Goal: Task Accomplishment & Management: Complete application form

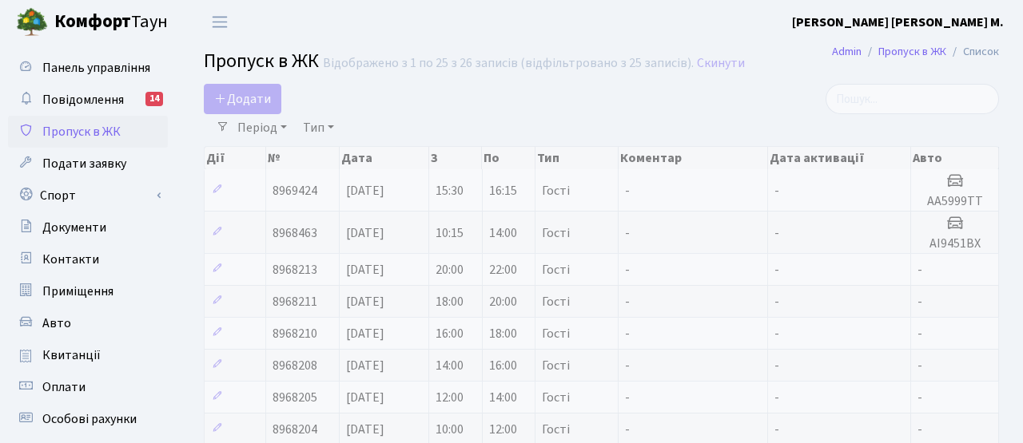
select select "25"
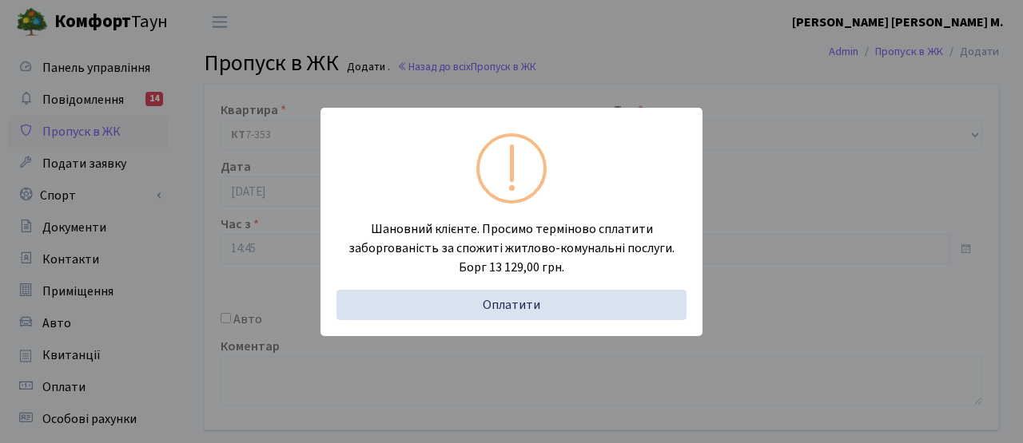
click at [286, 234] on div "Шановний клієнте. Просимо терміново сплатити заборгованість за спожиті житлово-…" at bounding box center [511, 221] width 1023 height 443
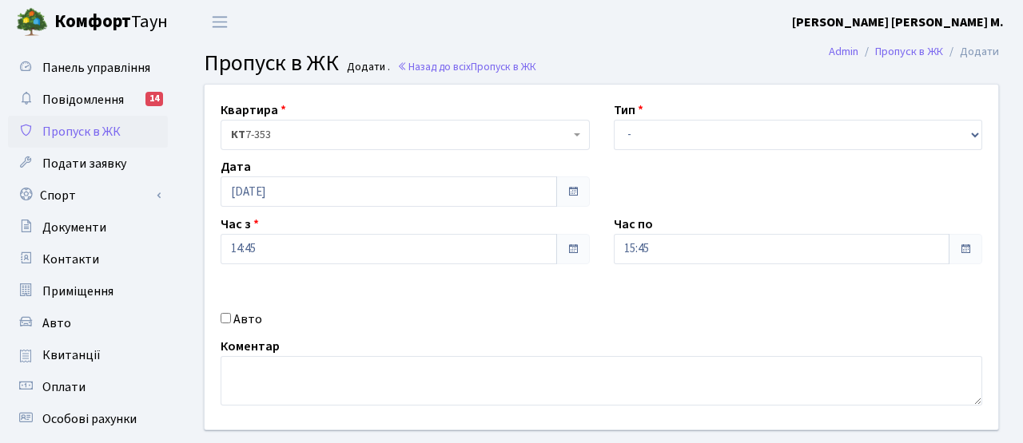
click at [240, 322] on label "Авто" at bounding box center [247, 319] width 29 height 19
click at [231, 322] on input "Авто" at bounding box center [226, 318] width 10 height 10
checkbox input "true"
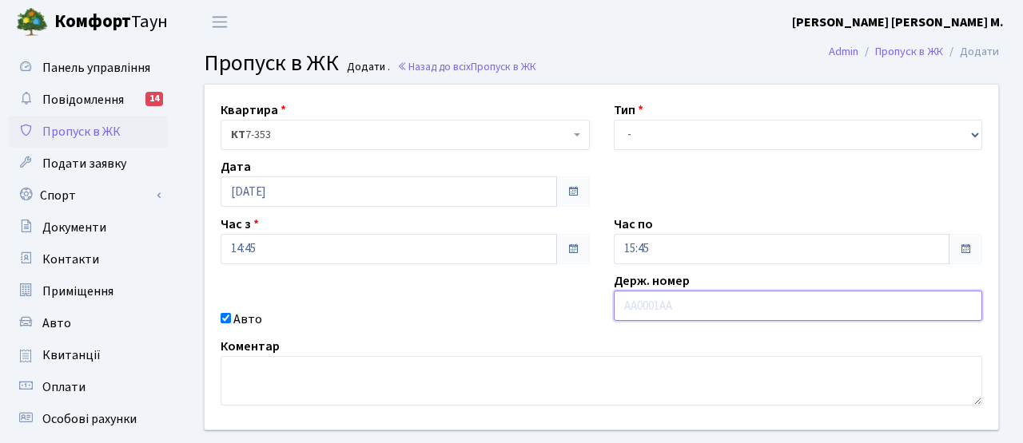
paste input "АА5453ХІ"
type input "АА5453ХІ"
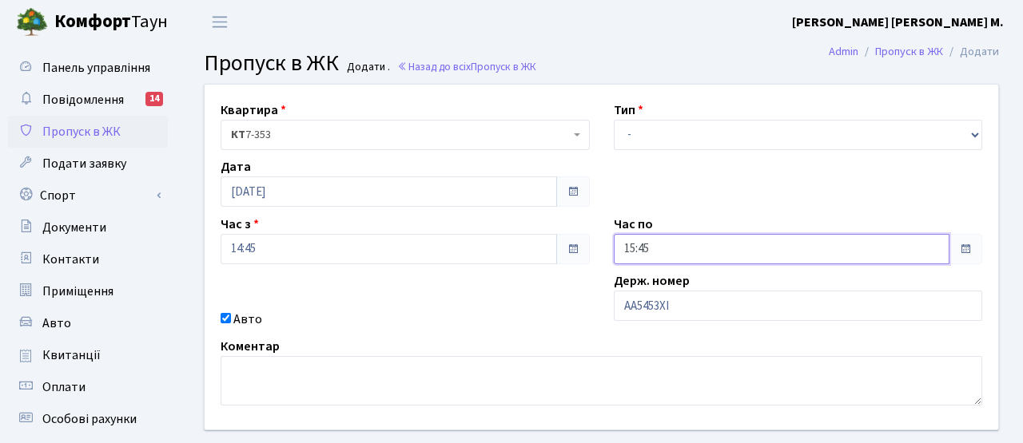
click at [674, 244] on input "15:45" at bounding box center [782, 249] width 336 height 30
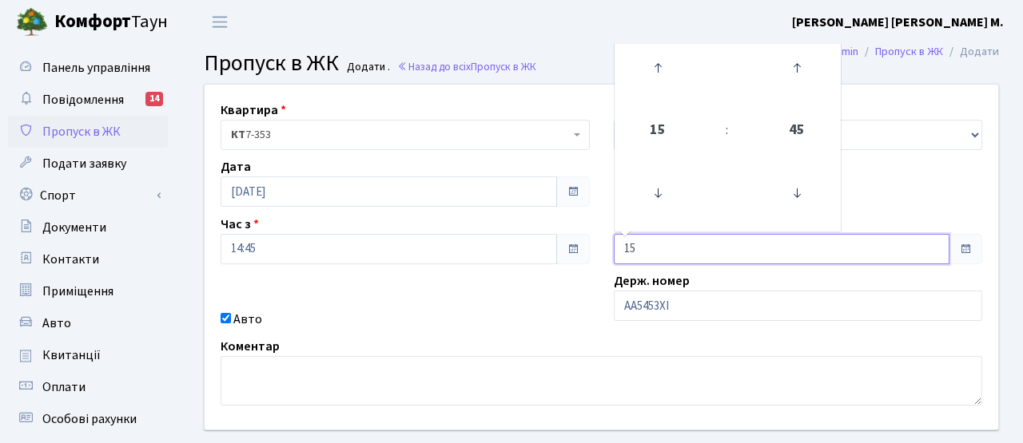
type input "1"
type input "17:00"
click at [544, 311] on div "Авто" at bounding box center [405, 319] width 393 height 19
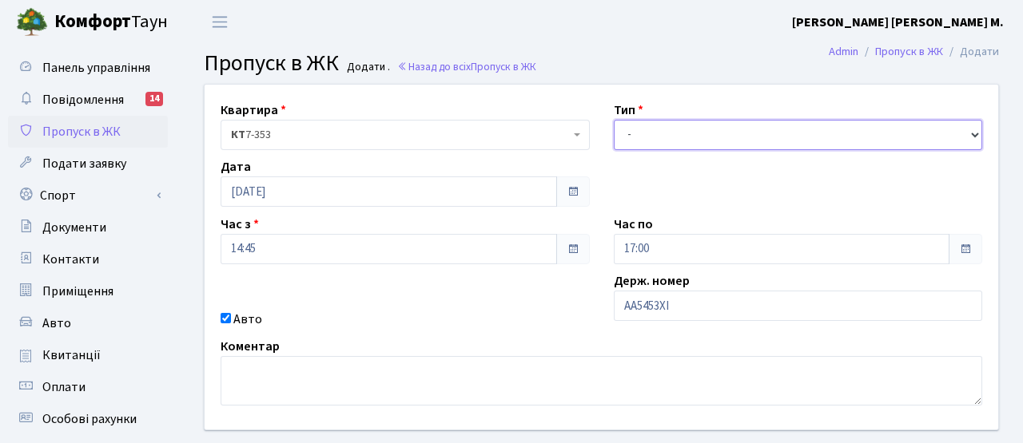
click at [646, 137] on select "- Доставка Таксі Гості Сервіс" at bounding box center [798, 135] width 369 height 30
select select "3"
click at [614, 120] on select "- Доставка Таксі Гості Сервіс" at bounding box center [798, 135] width 369 height 30
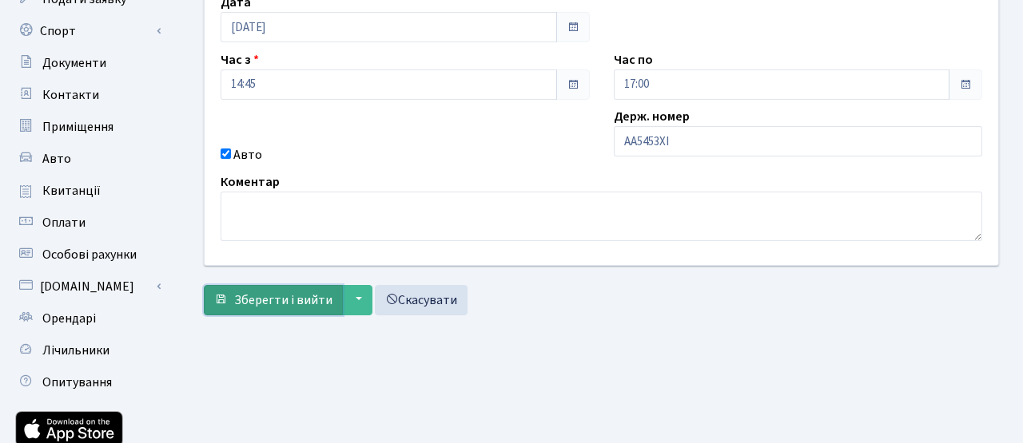
click at [292, 300] on span "Зберегти і вийти" at bounding box center [283, 301] width 98 height 18
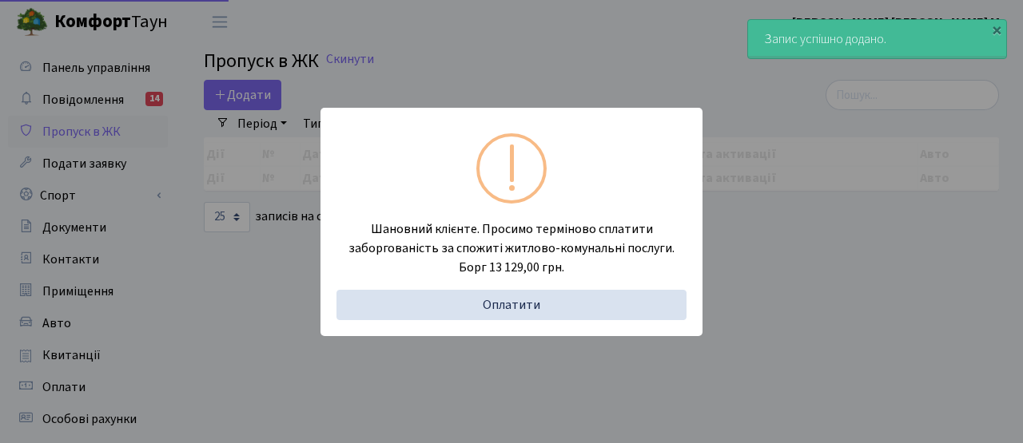
select select "25"
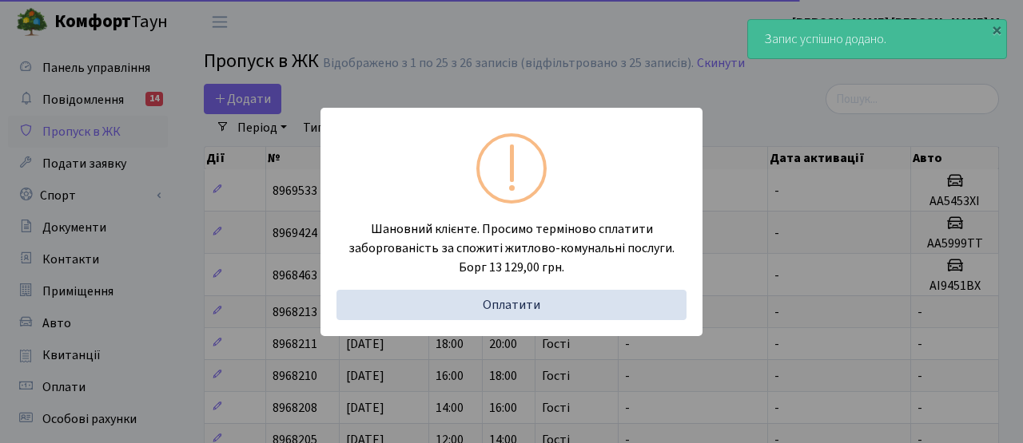
click at [232, 28] on div "Шановний клієнте. Просимо терміново сплатити заборгованість за спожиті житлово-…" at bounding box center [511, 221] width 1023 height 443
